Goal: Find specific page/section: Find specific page/section

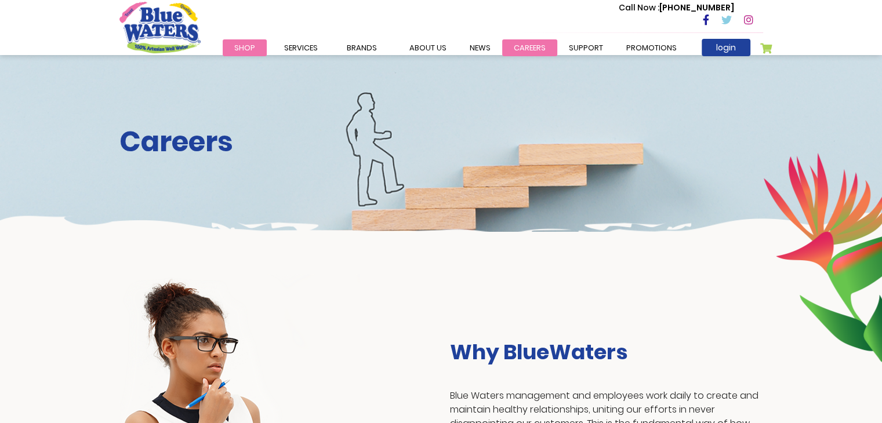
click at [526, 42] on link "careers" at bounding box center [529, 47] width 55 height 17
click at [519, 51] on link "careers" at bounding box center [529, 47] width 55 height 17
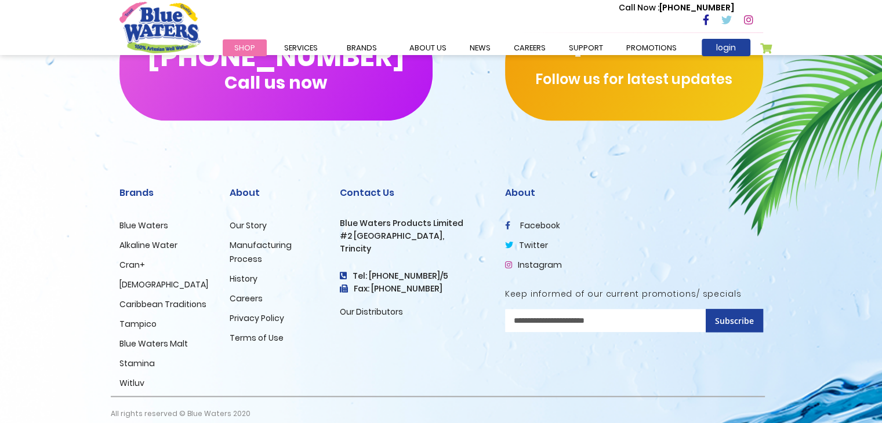
scroll to position [1182, 0]
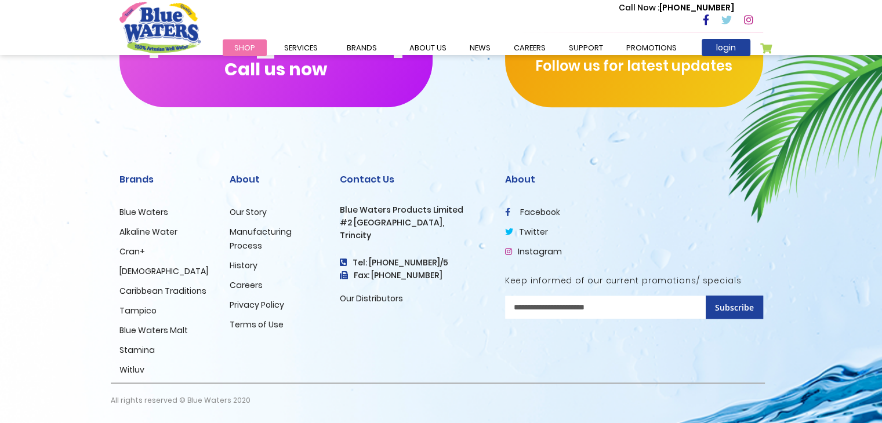
click at [251, 283] on link "Careers" at bounding box center [246, 285] width 33 height 12
